Goal: Task Accomplishment & Management: Manage account settings

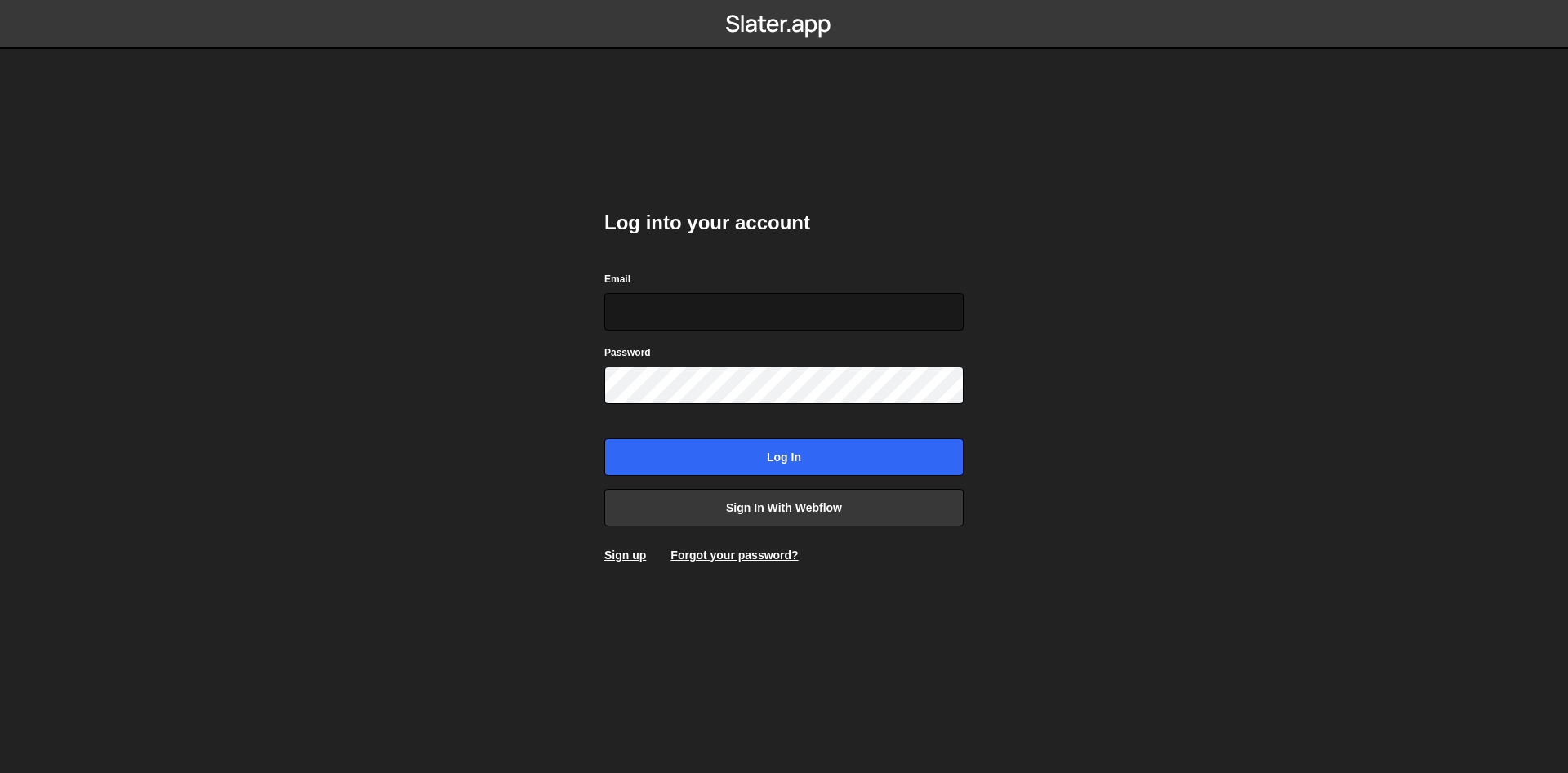
click at [768, 312] on input "Email" at bounding box center [784, 312] width 359 height 38
type input "[EMAIL_ADDRESS][DOMAIN_NAME]"
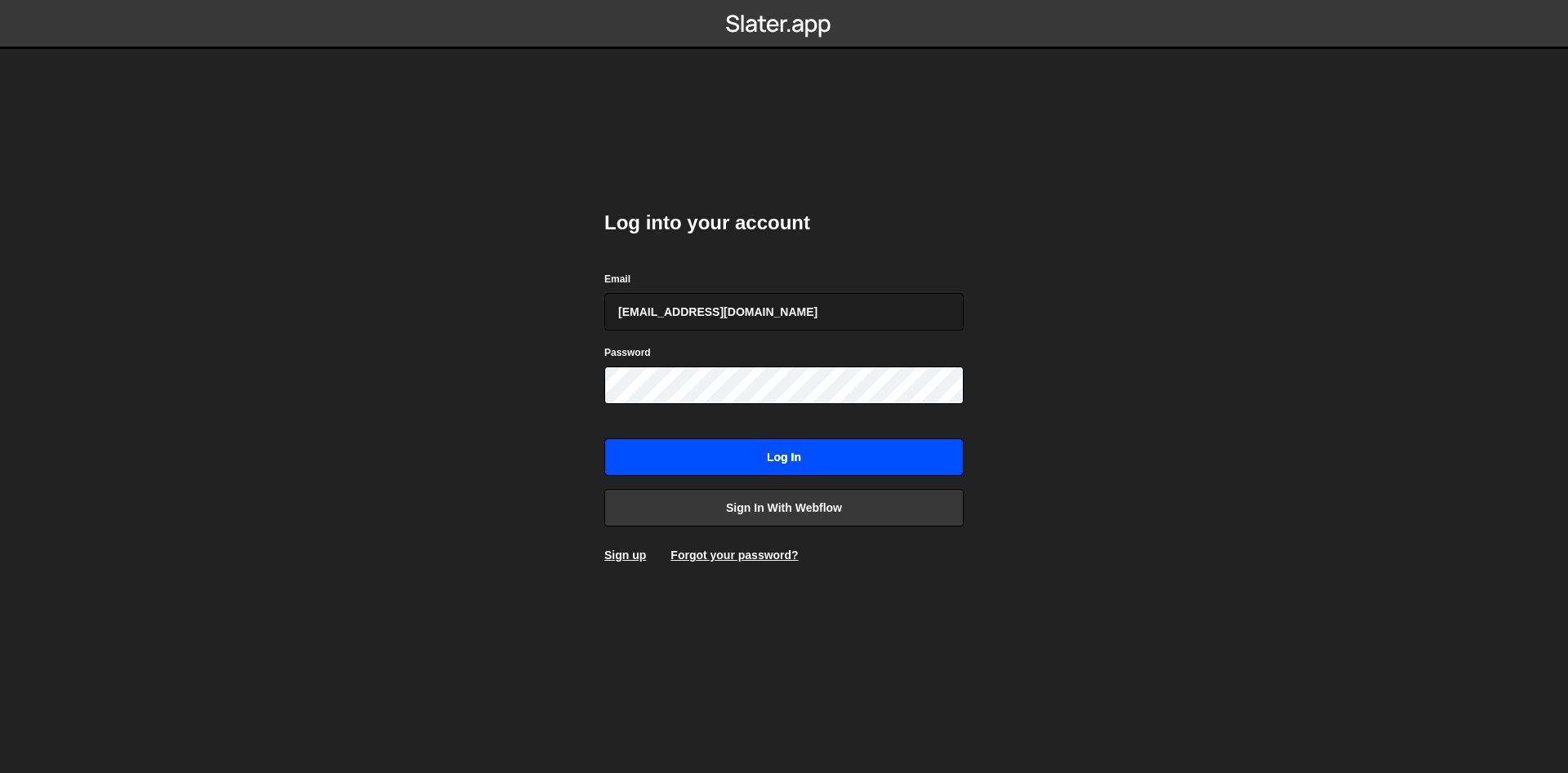
click at [758, 458] on input "Log in" at bounding box center [784, 457] width 359 height 38
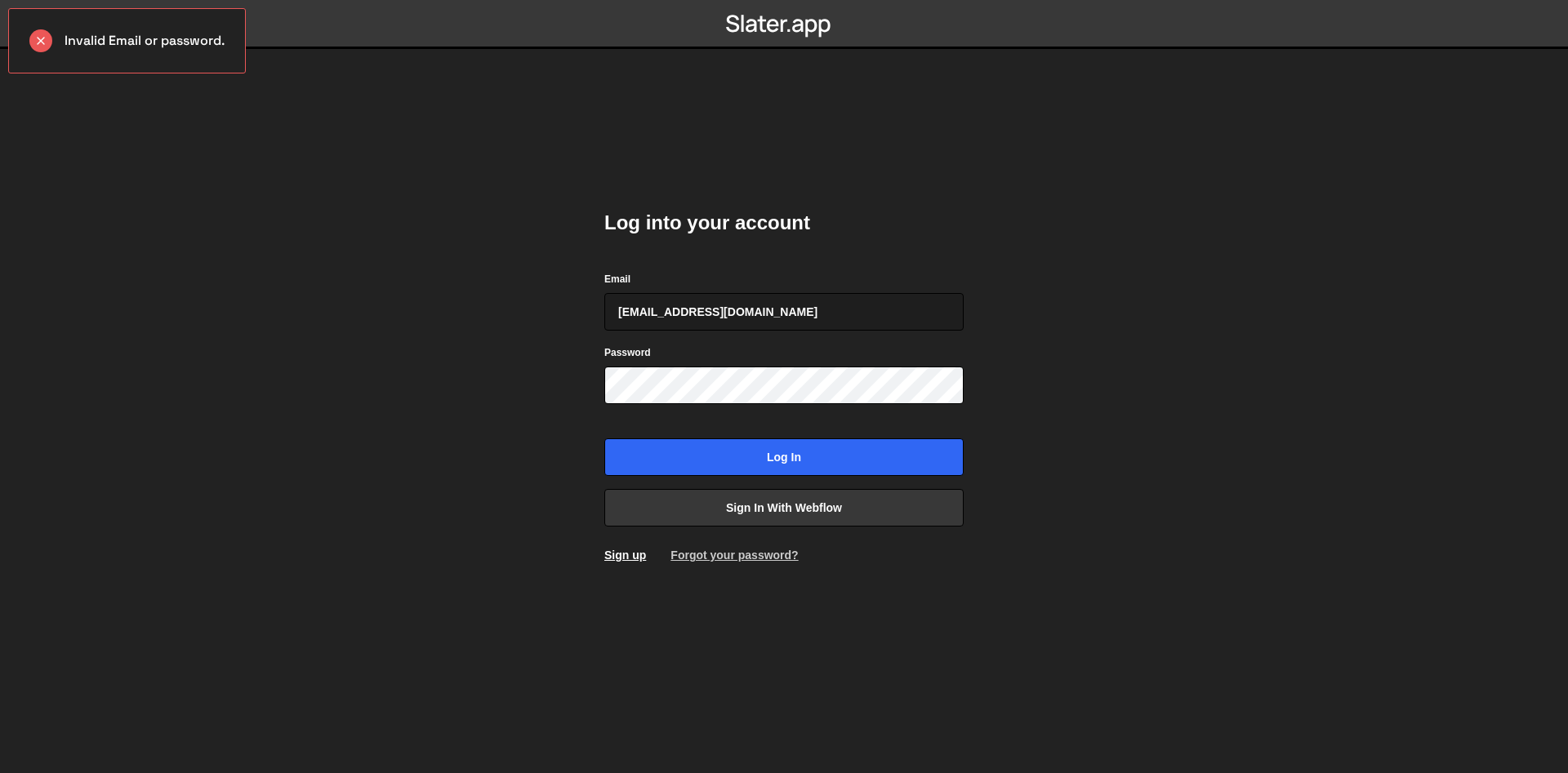
click at [792, 557] on link "Forgot your password?" at bounding box center [734, 555] width 127 height 13
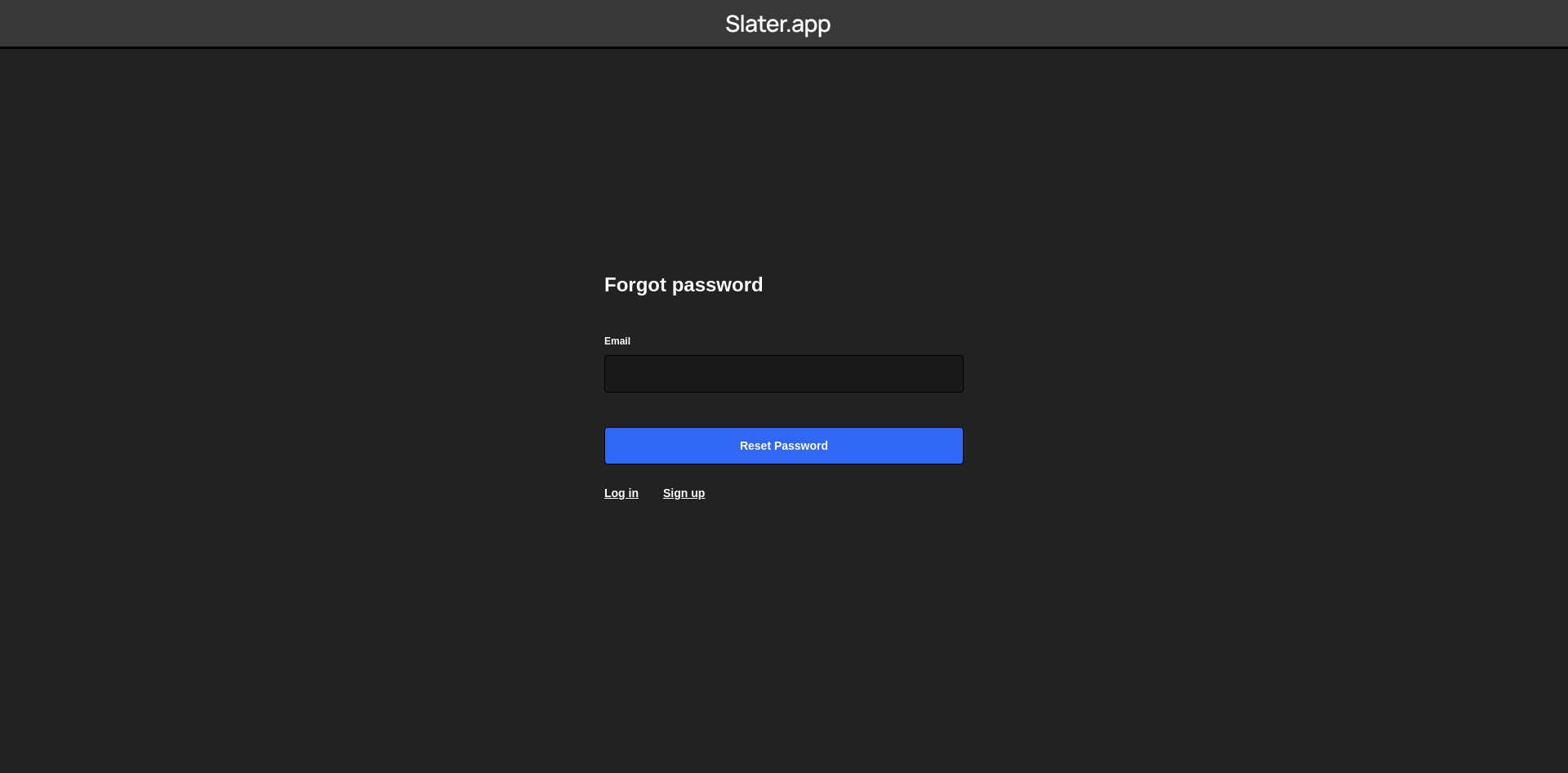
click at [766, 392] on input "Email" at bounding box center [784, 373] width 359 height 38
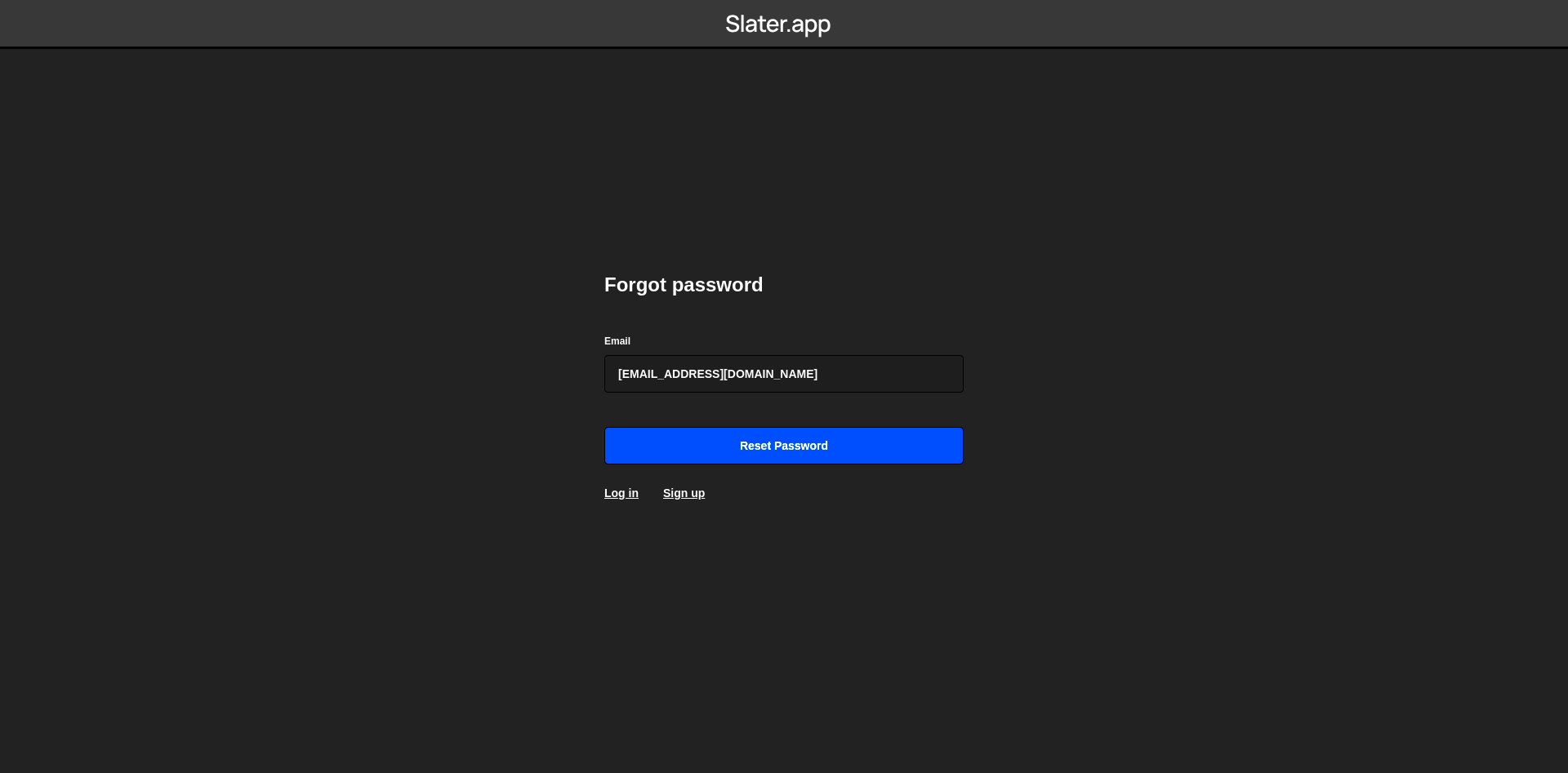
type input "[EMAIL_ADDRESS][DOMAIN_NAME]"
click at [840, 441] on input "Reset password" at bounding box center [784, 446] width 359 height 38
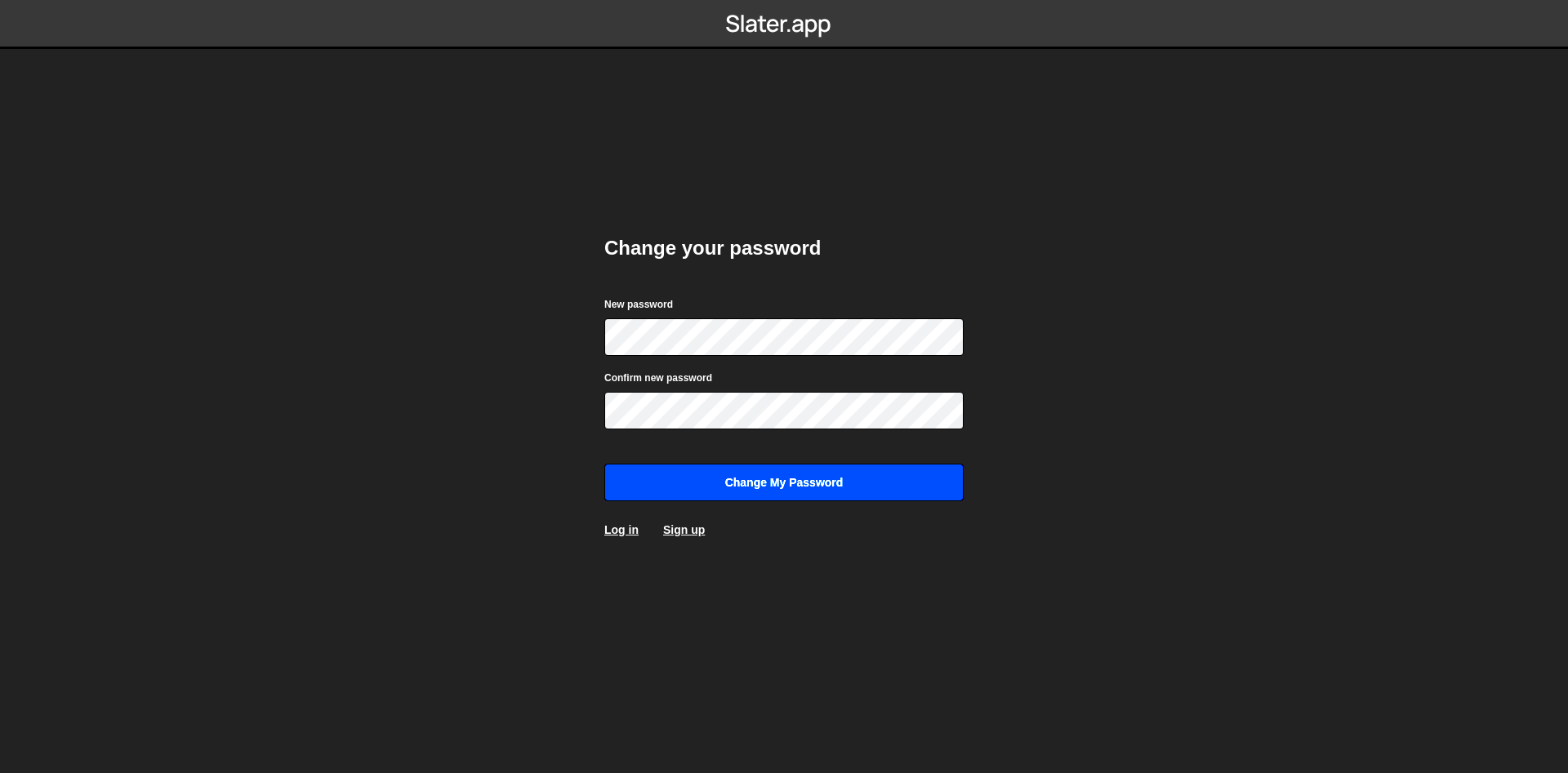
click at [785, 486] on input "Change my password" at bounding box center [784, 482] width 359 height 38
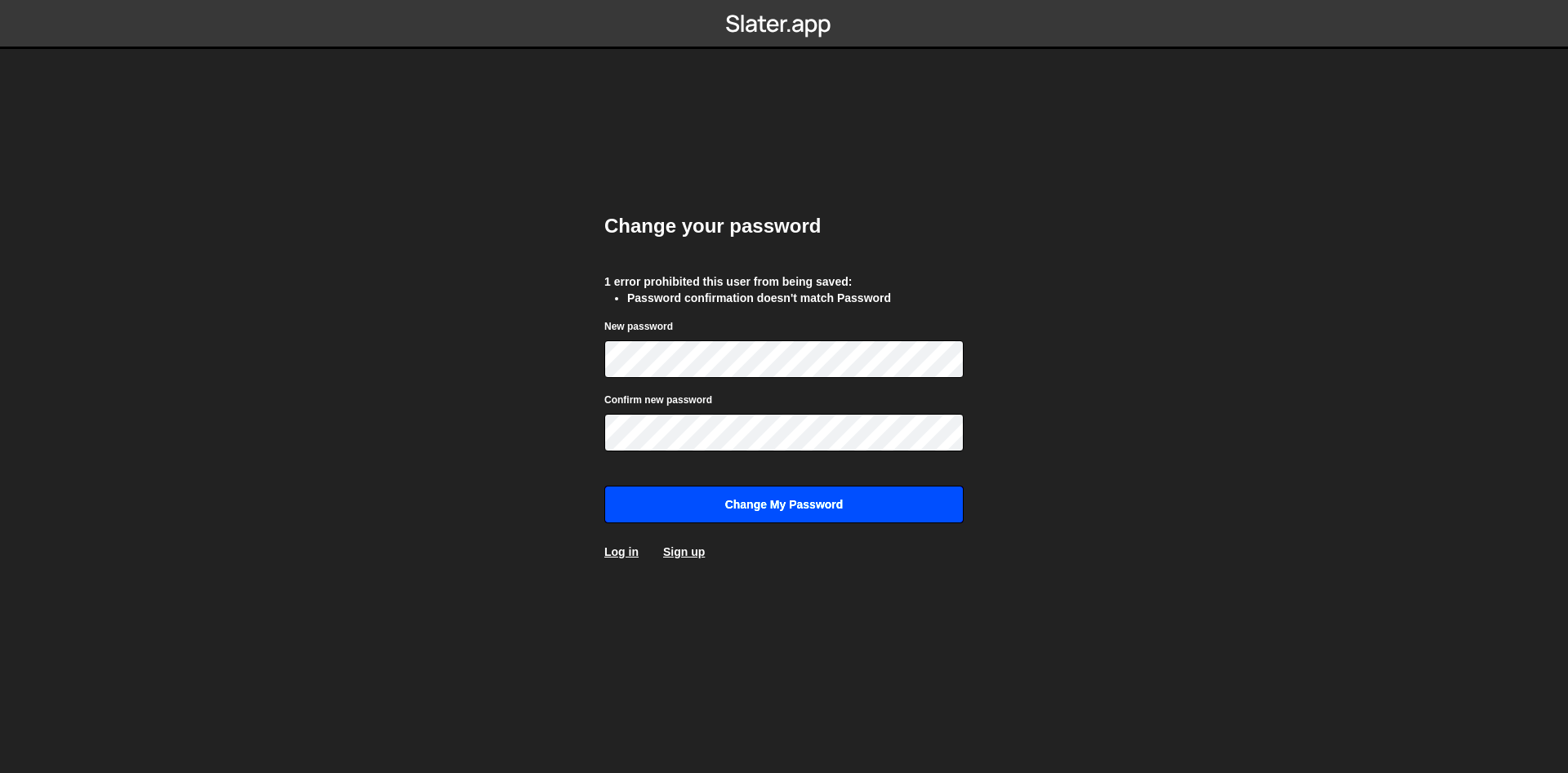
click at [852, 506] on input "Change my password" at bounding box center [784, 504] width 359 height 38
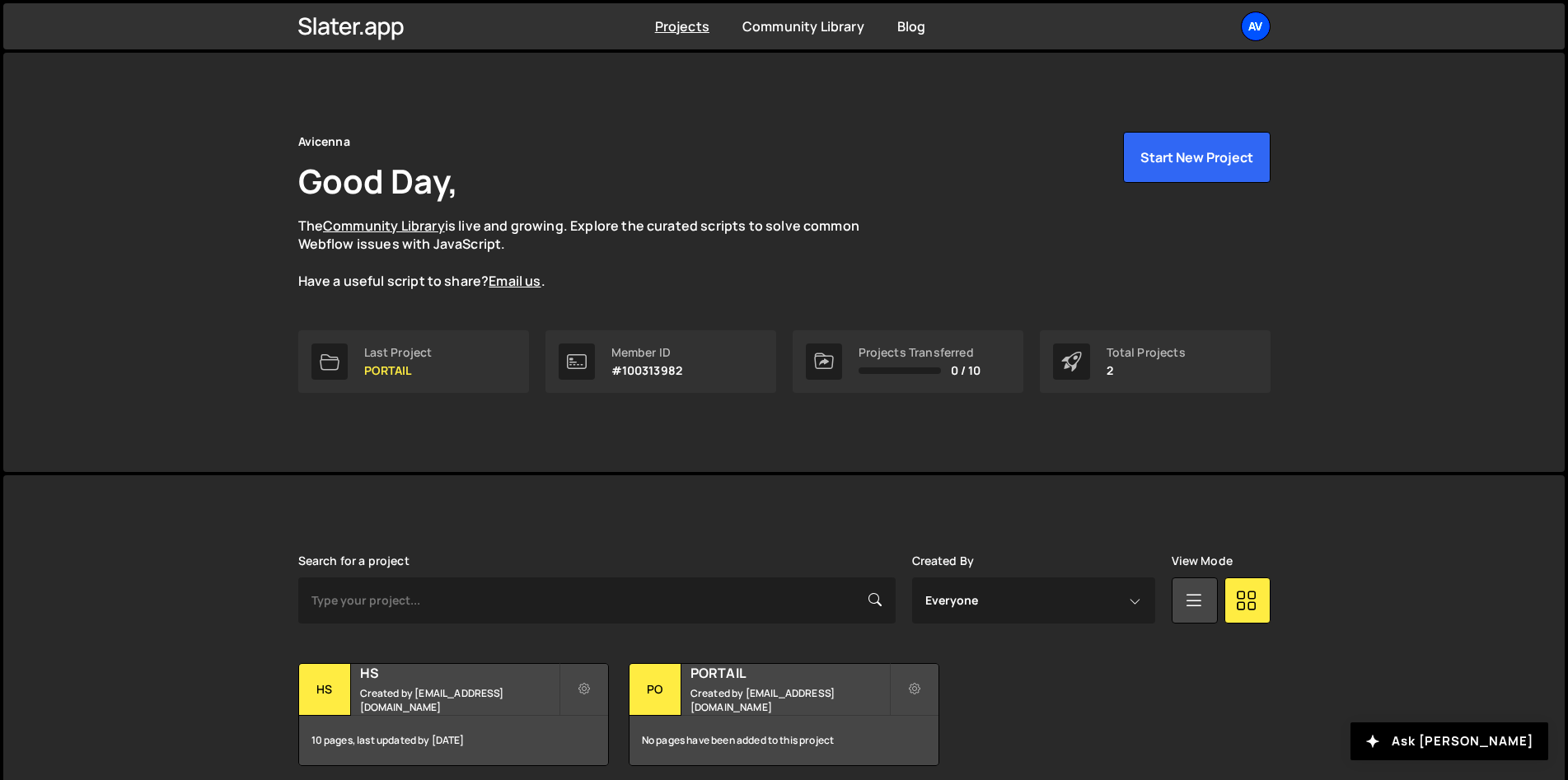
click at [1258, 34] on div "Av" at bounding box center [1255, 26] width 30 height 30
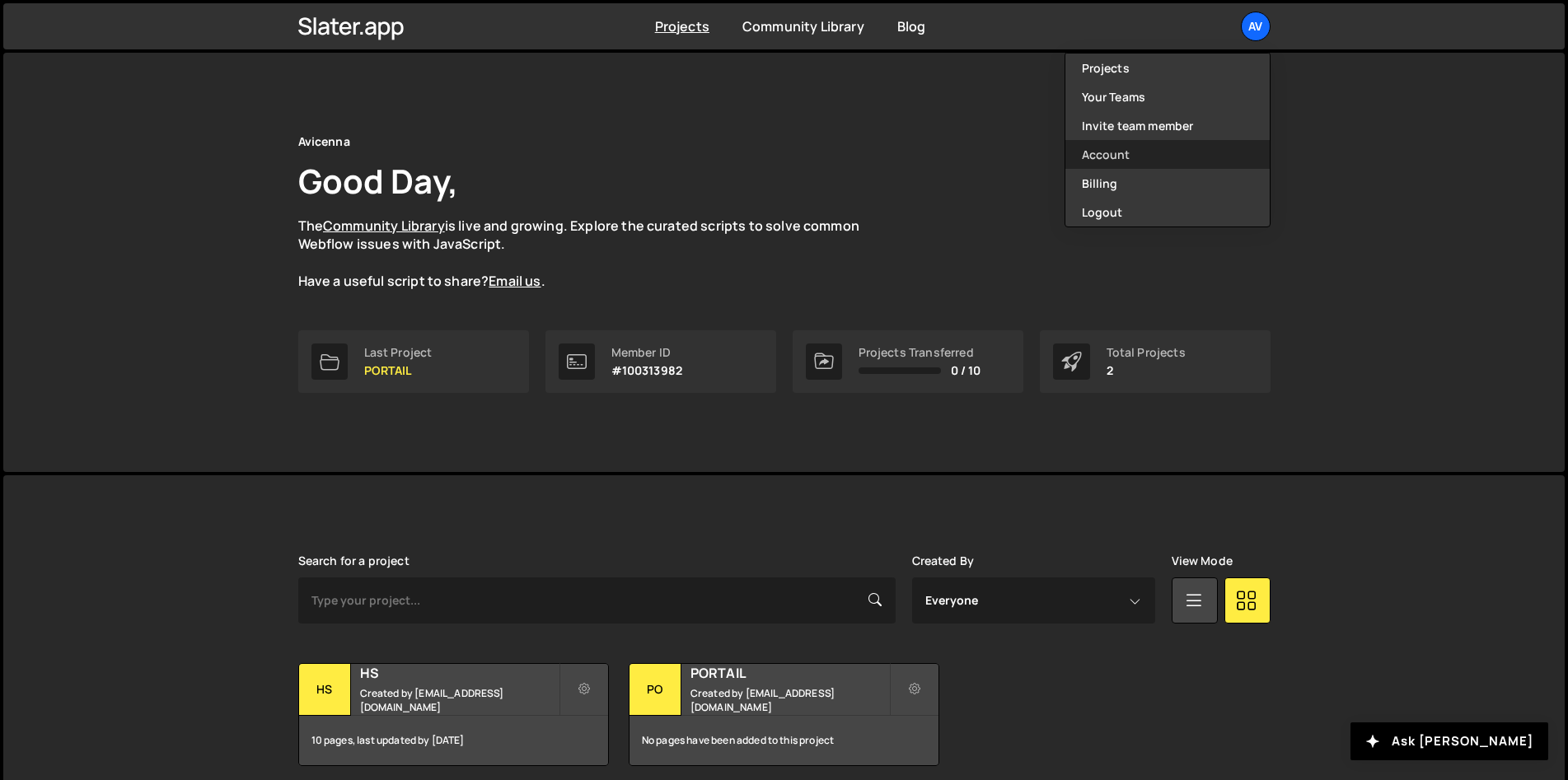
click at [1135, 155] on link "Account" at bounding box center [1167, 154] width 204 height 29
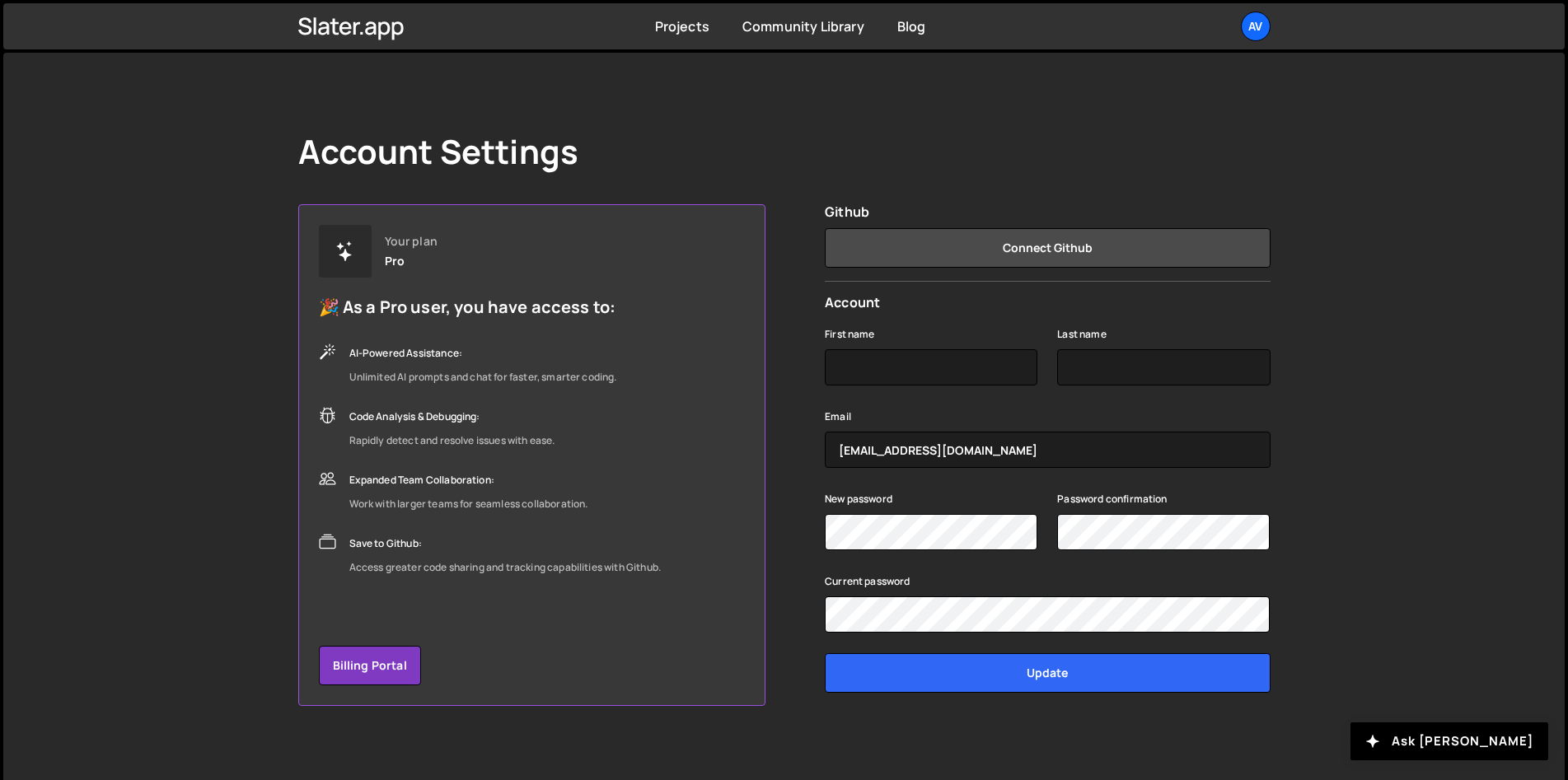
scroll to position [7, 0]
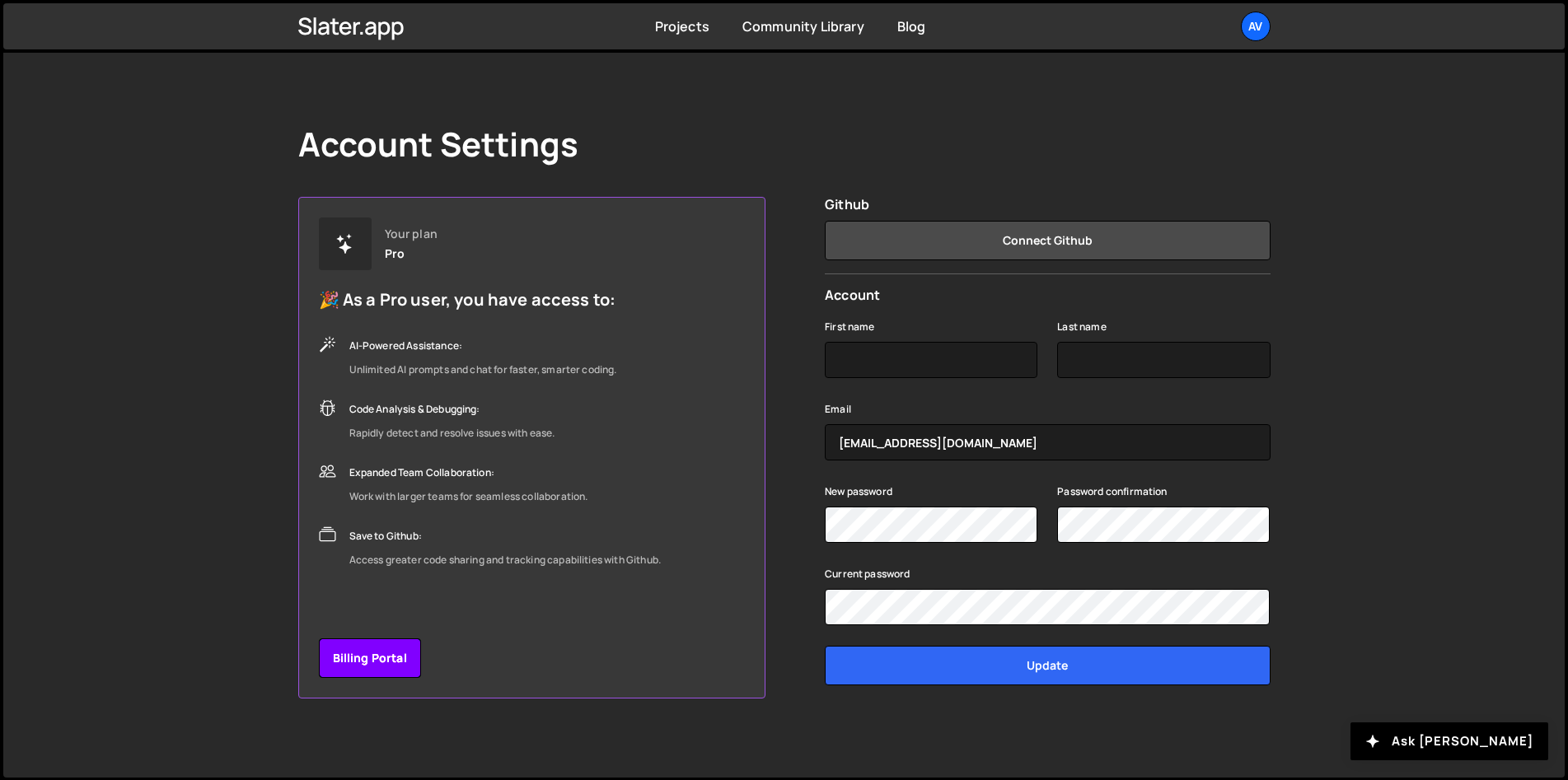
click at [379, 655] on link "Billing Portal" at bounding box center [370, 658] width 102 height 40
